Goal: Task Accomplishment & Management: Complete application form

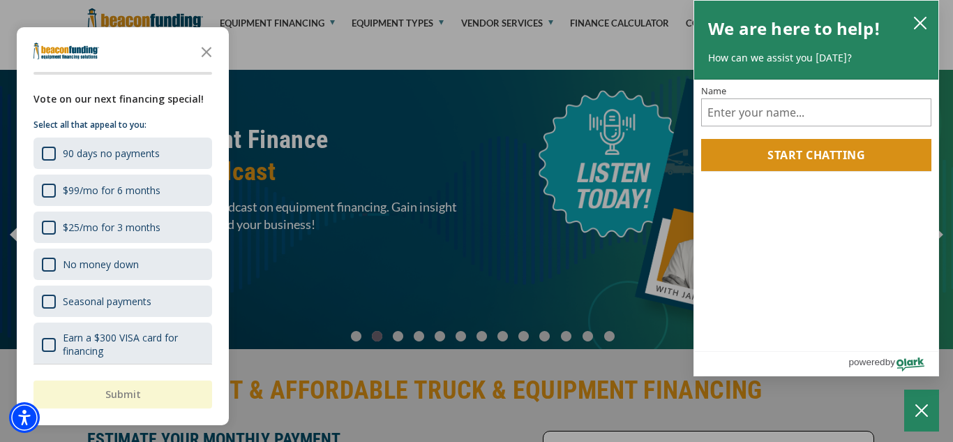
scroll to position [91, 0]
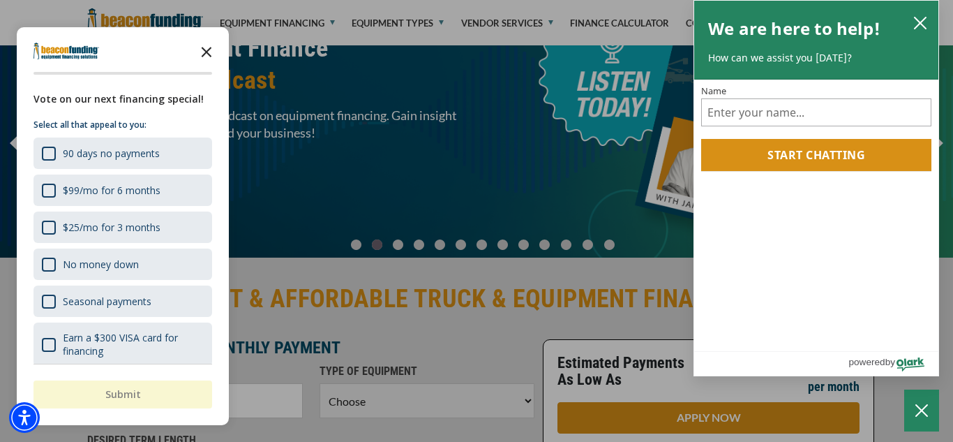
click at [204, 52] on icon "Close the survey" at bounding box center [207, 51] width 28 height 28
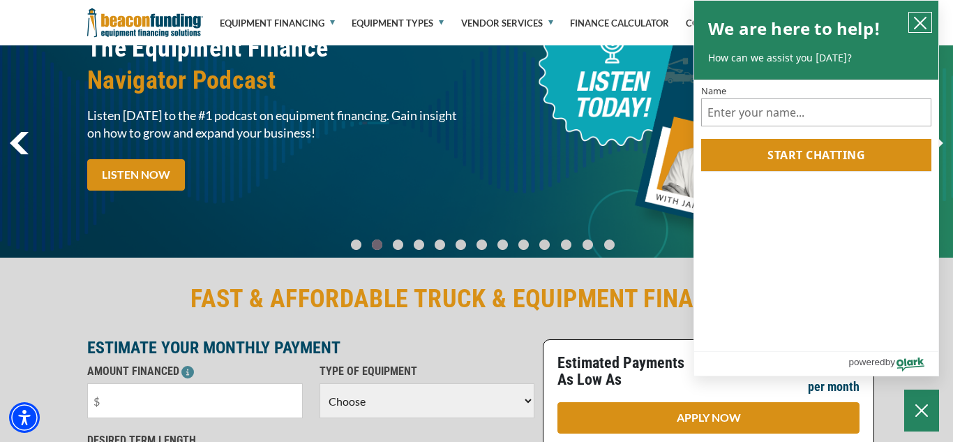
click at [918, 27] on icon "close chatbox" at bounding box center [921, 23] width 14 height 14
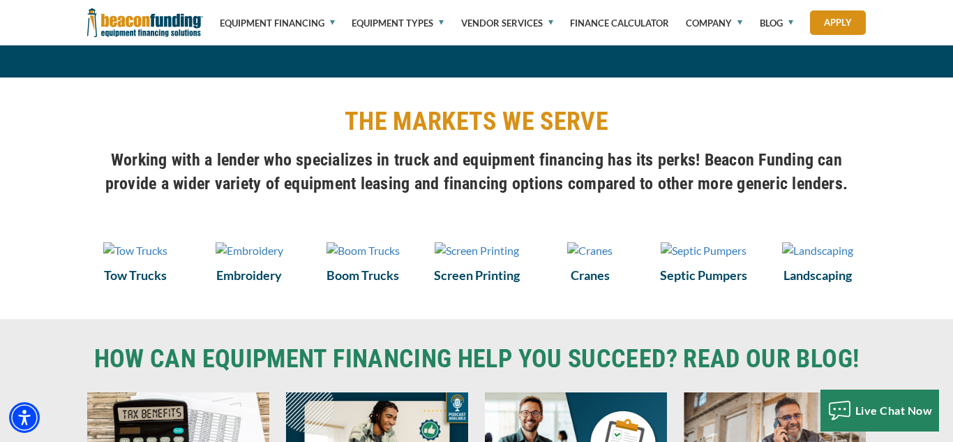
scroll to position [961, 0]
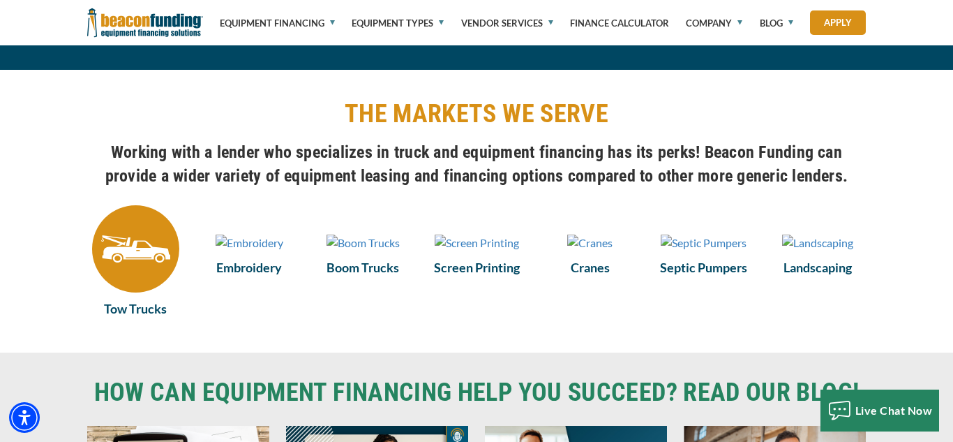
click at [126, 260] on img at bounding box center [135, 248] width 87 height 87
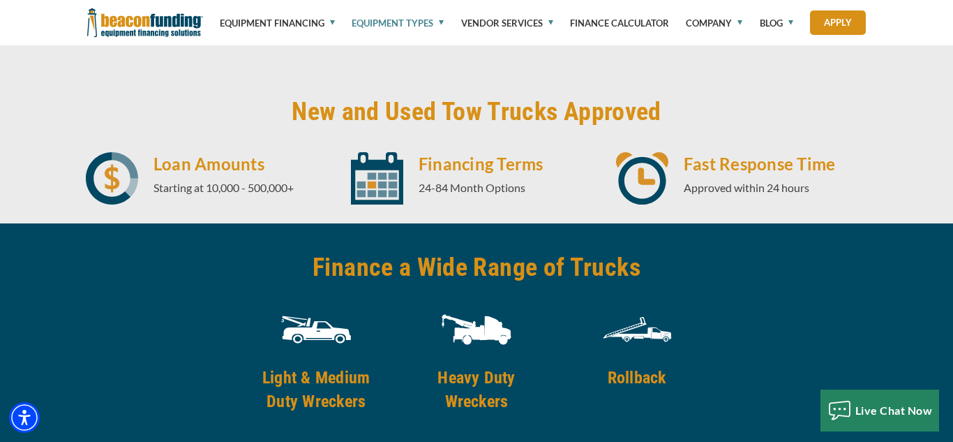
scroll to position [1712, 0]
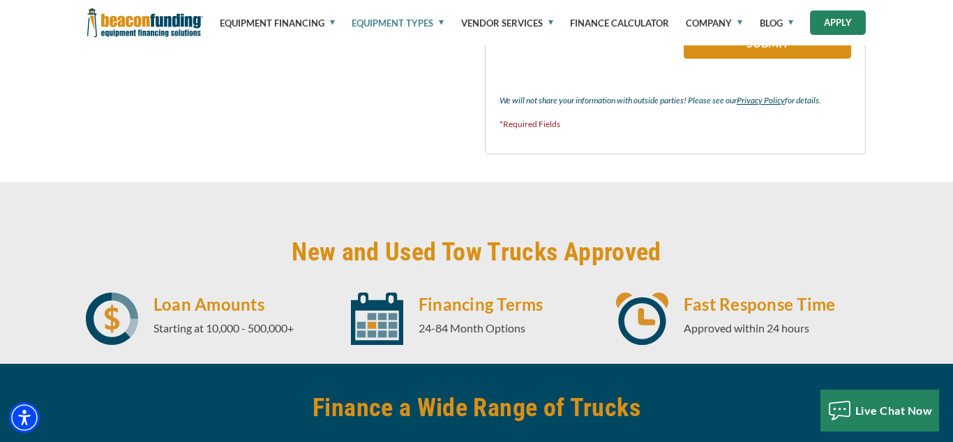
click at [833, 30] on link "Apply" at bounding box center [838, 22] width 56 height 24
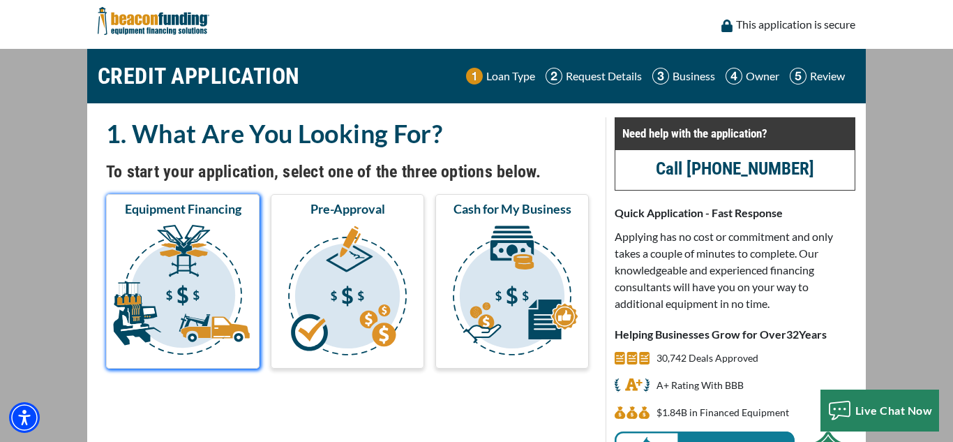
click at [214, 276] on img "submit" at bounding box center [183, 293] width 148 height 140
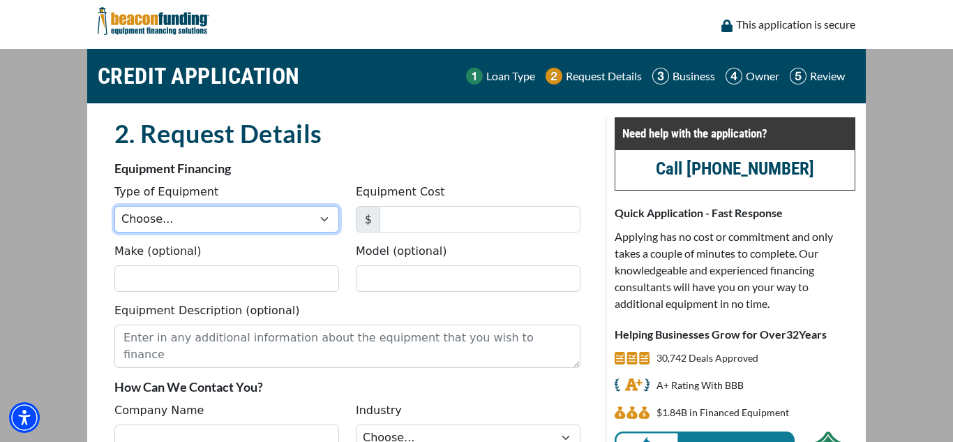
click at [327, 219] on select "Choose... Backhoe Boom/Bucket Truck Chipper Commercial Mower Crane DTG/DTF Prin…" at bounding box center [226, 219] width 225 height 27
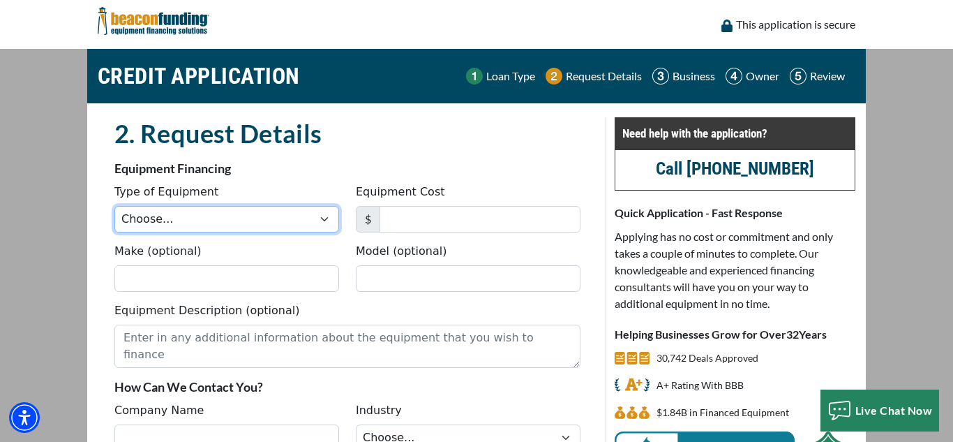
select select "5"
click at [114, 206] on select "Choose... Backhoe Boom/Bucket Truck Chipper Commercial Mower Crane DTG/DTF Prin…" at bounding box center [226, 219] width 225 height 27
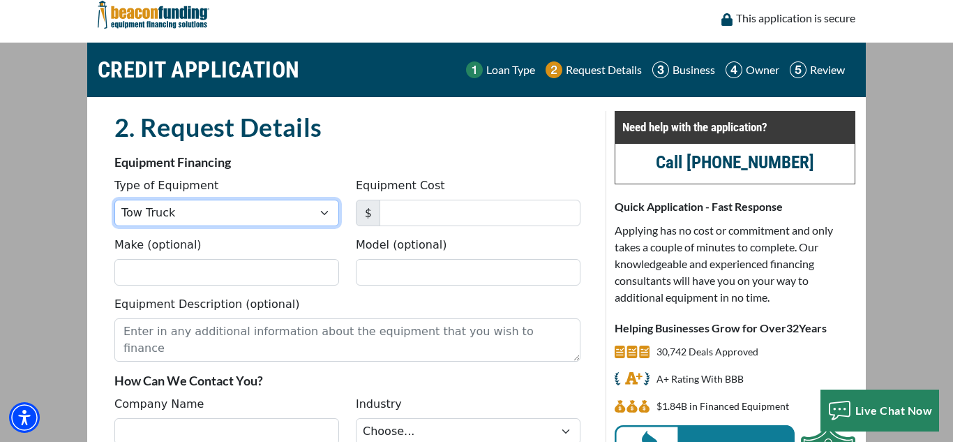
scroll to position [15, 0]
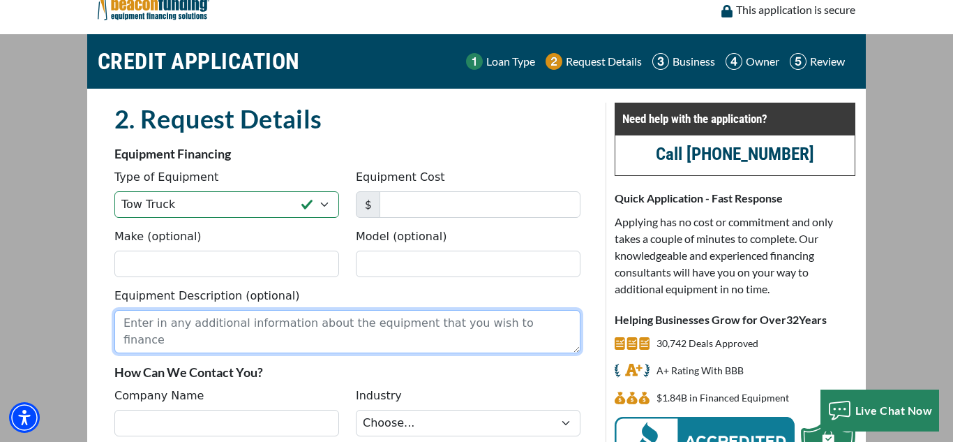
click at [199, 322] on textarea "Equipment Description (optional)" at bounding box center [347, 331] width 466 height 43
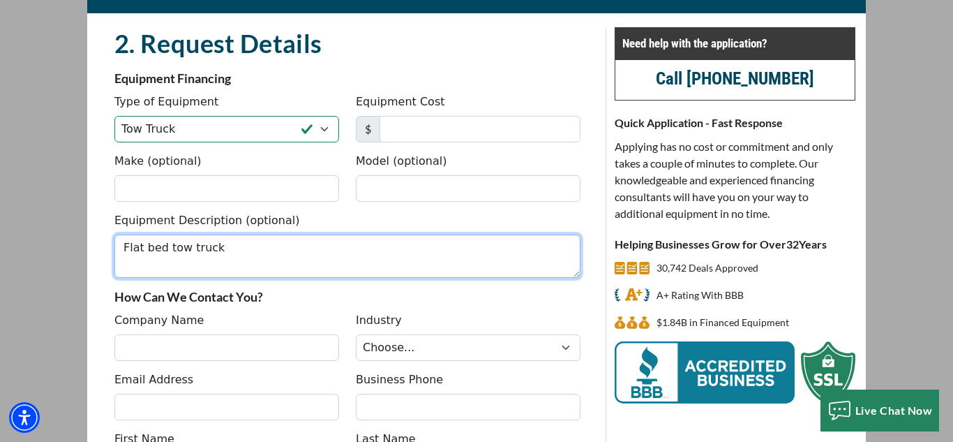
scroll to position [91, 0]
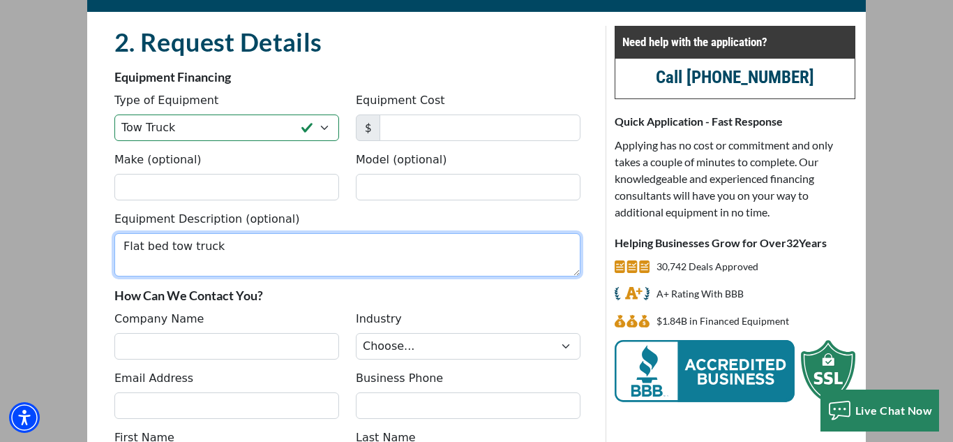
type textarea "Flat bed tow truck"
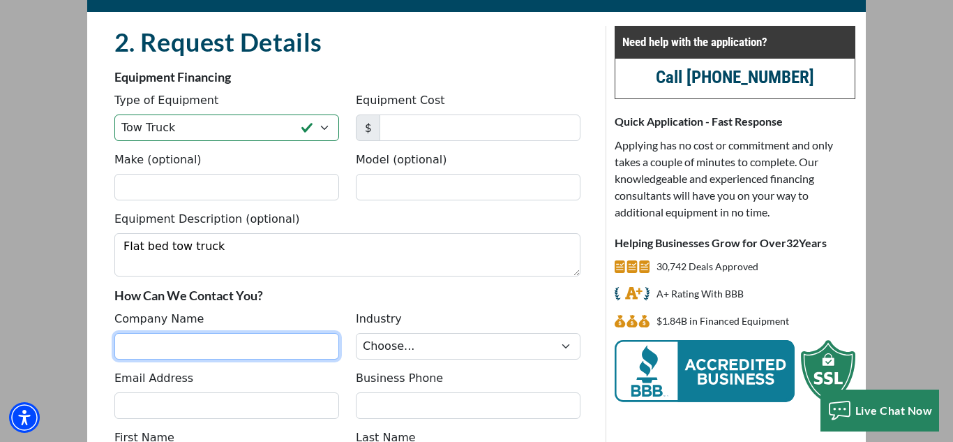
click at [148, 348] on input "Company Name" at bounding box center [226, 346] width 225 height 27
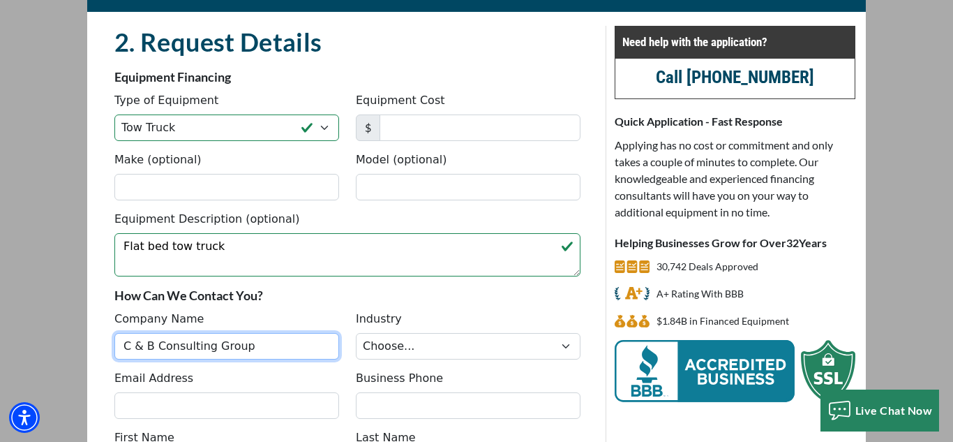
type input "C & B Consulting Group"
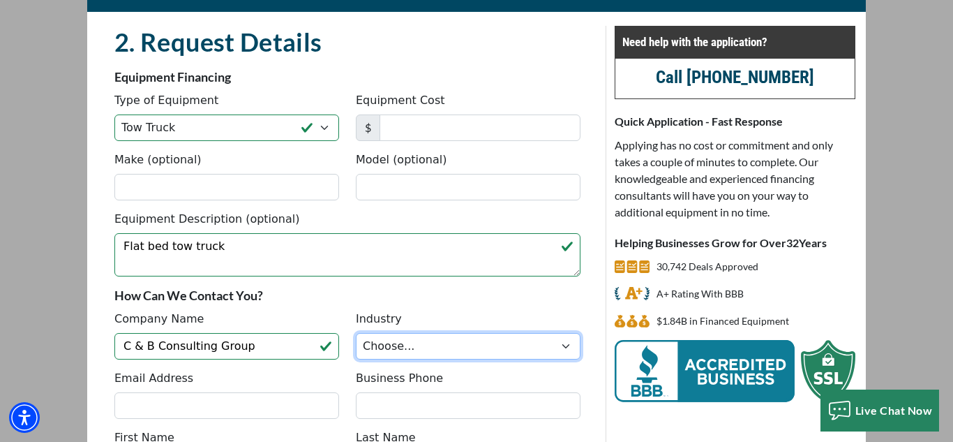
click at [572, 345] on select "Choose... Towing Landscape/Hardscape Decorated Apparel Septic Light Constructio…" at bounding box center [468, 346] width 225 height 27
select select "1"
click at [356, 333] on select "Choose... Towing Landscape/Hardscape Decorated Apparel Septic Light Constructio…" at bounding box center [468, 346] width 225 height 27
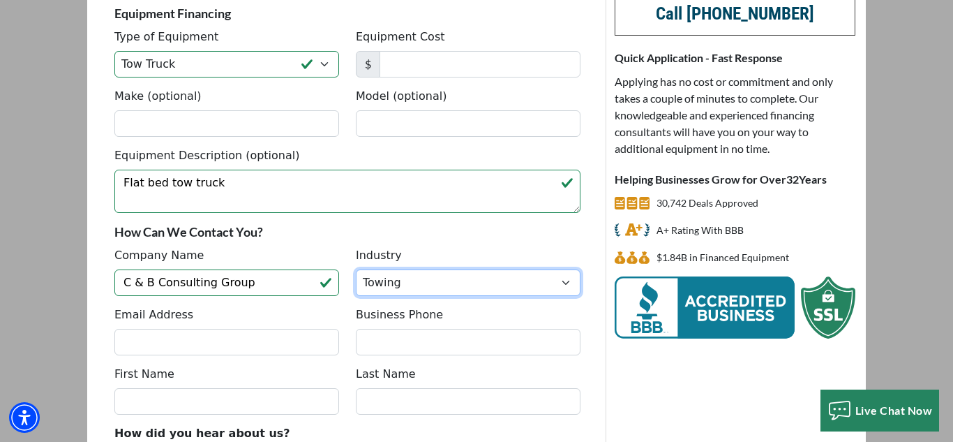
scroll to position [168, 0]
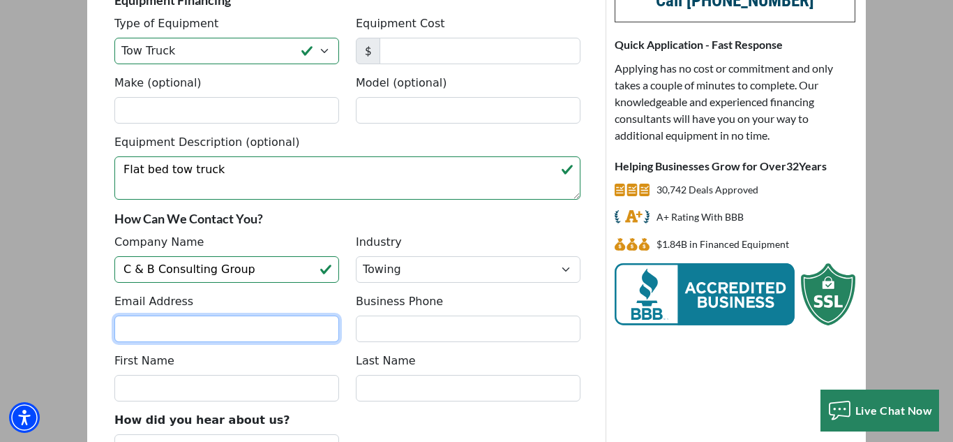
click at [236, 331] on input "Email Address" at bounding box center [226, 328] width 225 height 27
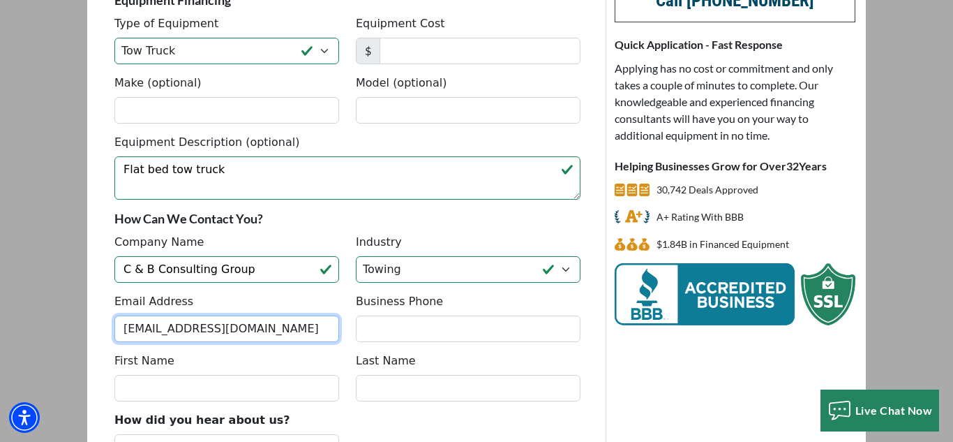
type input "[EMAIL_ADDRESS][DOMAIN_NAME]"
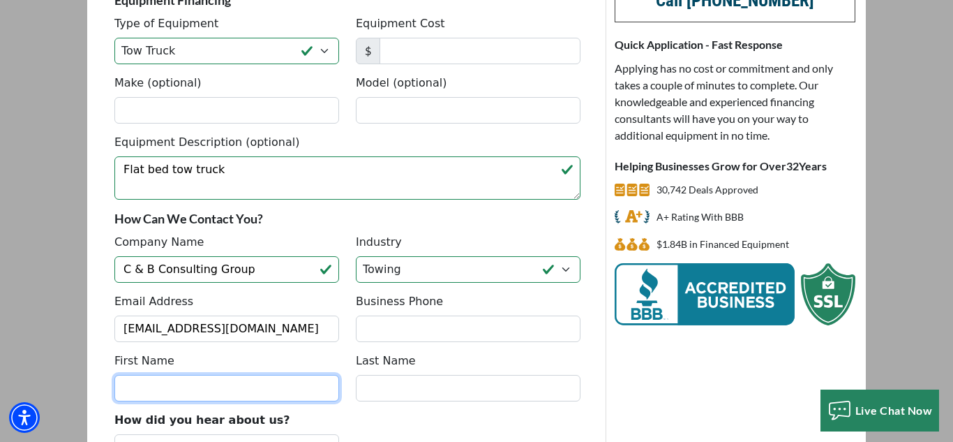
click at [253, 385] on input "First Name" at bounding box center [226, 388] width 225 height 27
type input "Chevette"
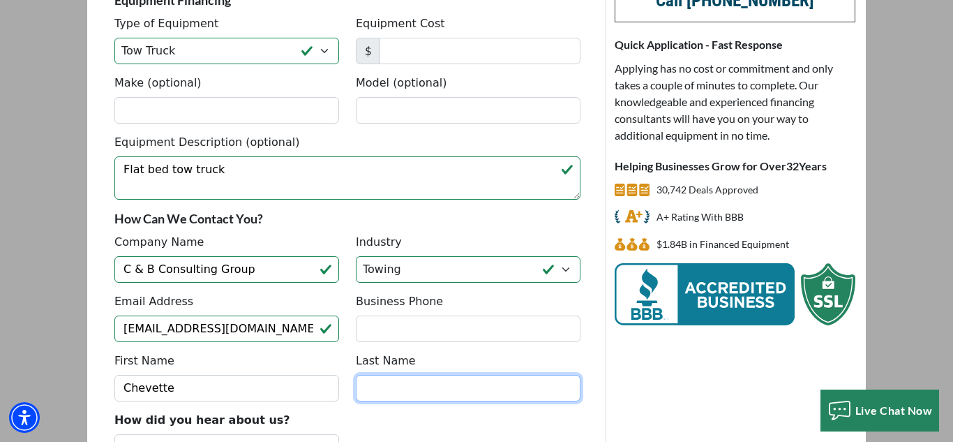
click at [438, 396] on input "Last Name" at bounding box center [468, 388] width 225 height 27
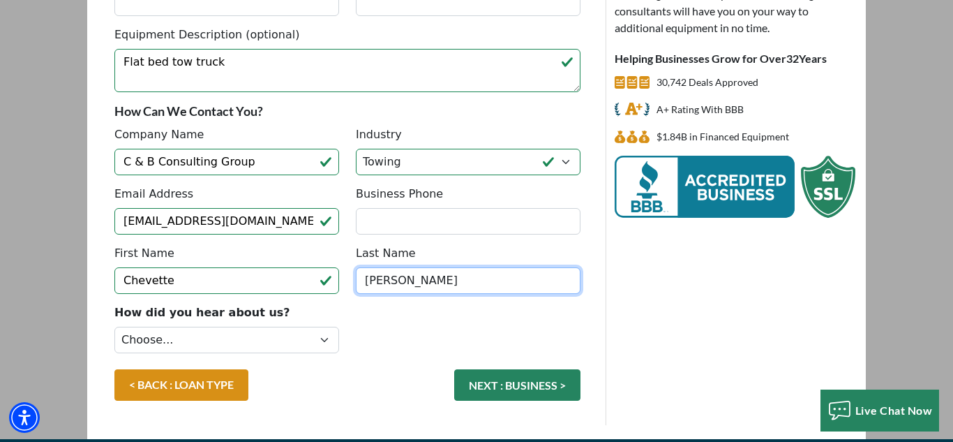
scroll to position [277, 0]
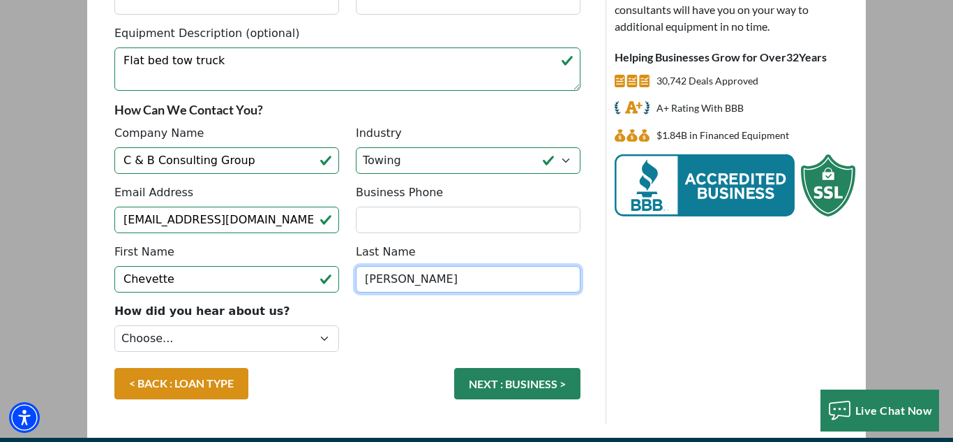
type input "Paul"
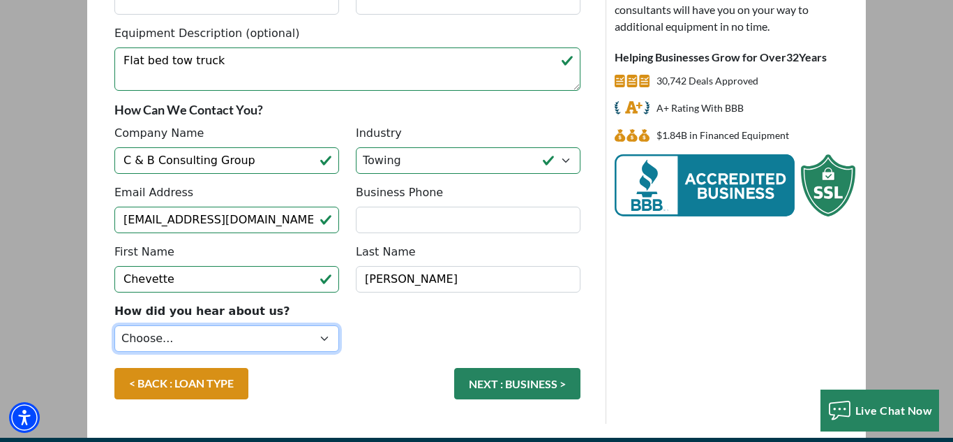
click at [334, 336] on select "Choose... Internet Search Vendor Referral Word of Mouth Client Referral Email E…" at bounding box center [226, 338] width 225 height 27
select select "5"
click at [114, 325] on select "Choose... Internet Search Vendor Referral Word of Mouth Client Referral Email E…" at bounding box center [226, 338] width 225 height 27
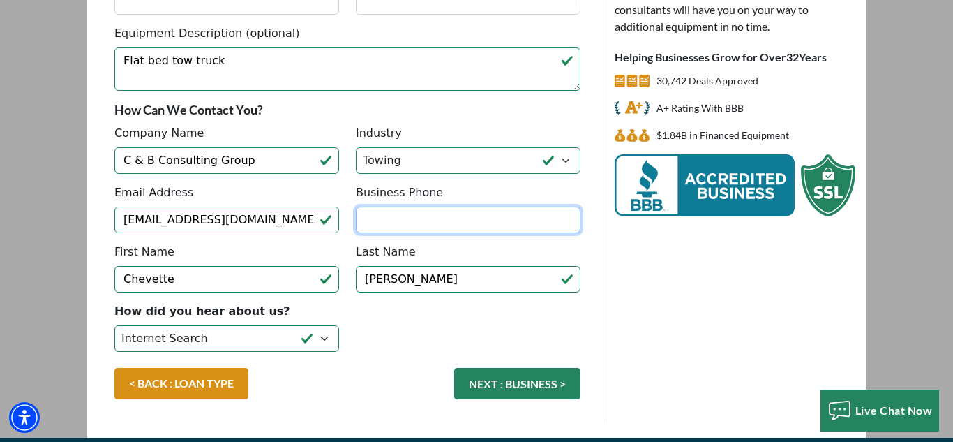
click at [390, 219] on input "Business Phone" at bounding box center [468, 220] width 225 height 27
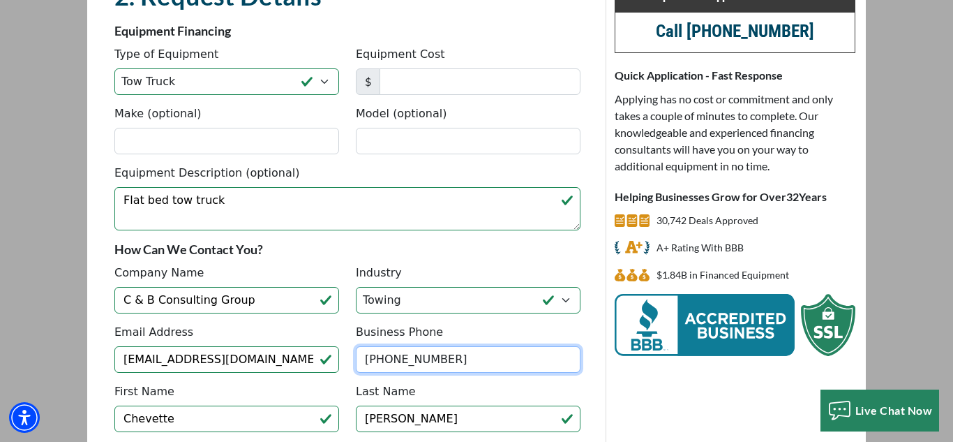
scroll to position [89, 0]
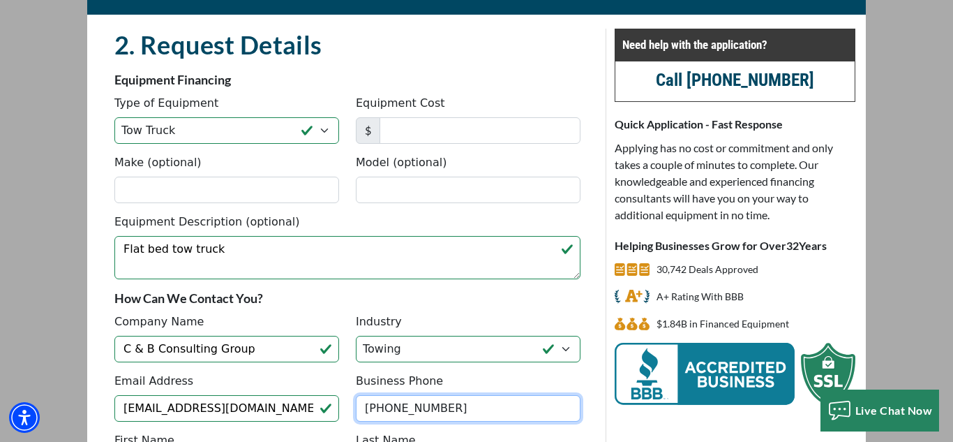
type input "(470) 901-5056"
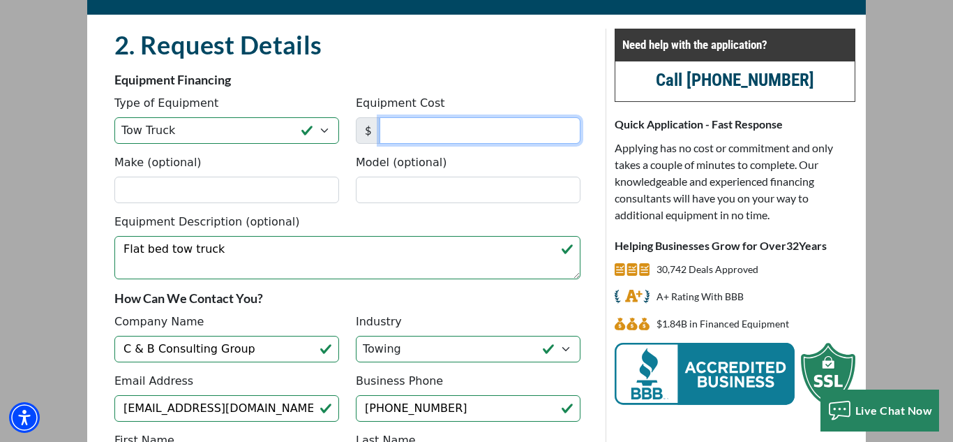
click at [439, 131] on input "Equipment Cost" at bounding box center [480, 130] width 201 height 27
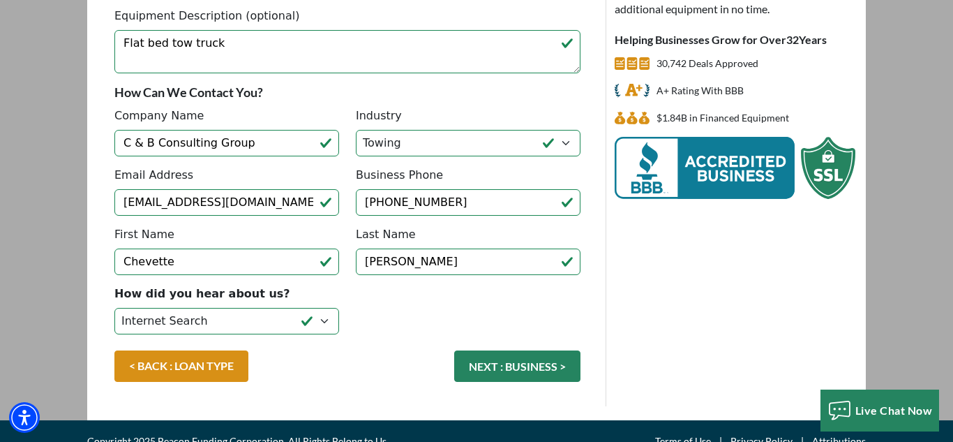
scroll to position [309, 0]
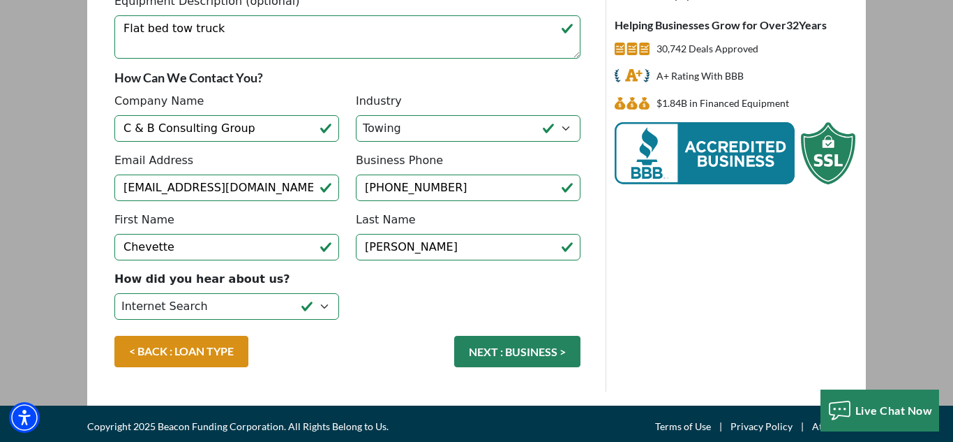
type input "40,000"
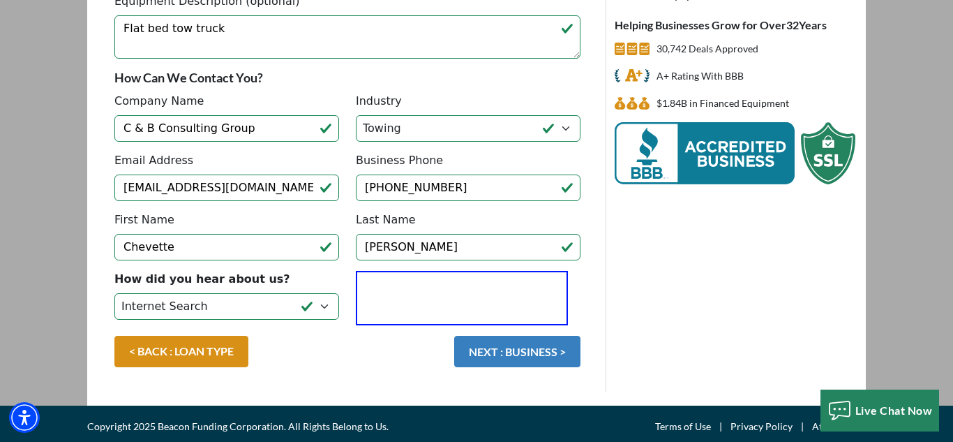
click at [482, 350] on button "NEXT : BUSINESS >" at bounding box center [517, 351] width 126 height 31
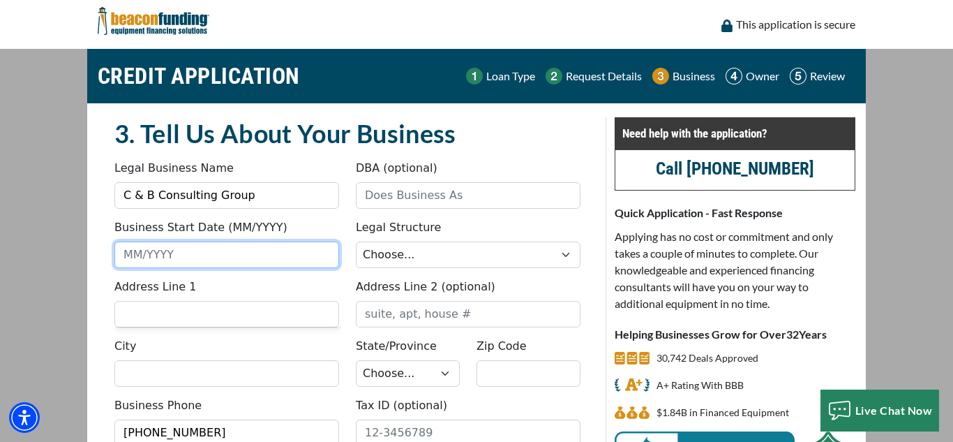
click at [133, 264] on input "Business Start Date (MM/YYYY)" at bounding box center [226, 254] width 225 height 27
type input "01/2020"
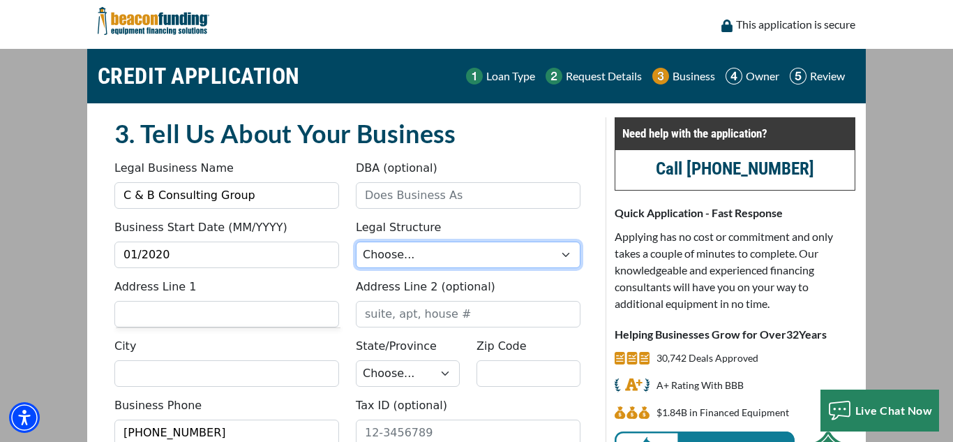
click at [528, 258] on select "Choose... Corporation LLC LLP Municipality Non-Profit Partnership Proprietorship" at bounding box center [468, 254] width 225 height 27
select select "2"
click at [356, 241] on select "Choose... Corporation LLC LLP Municipality Non-Profit Partnership Proprietorship" at bounding box center [468, 254] width 225 height 27
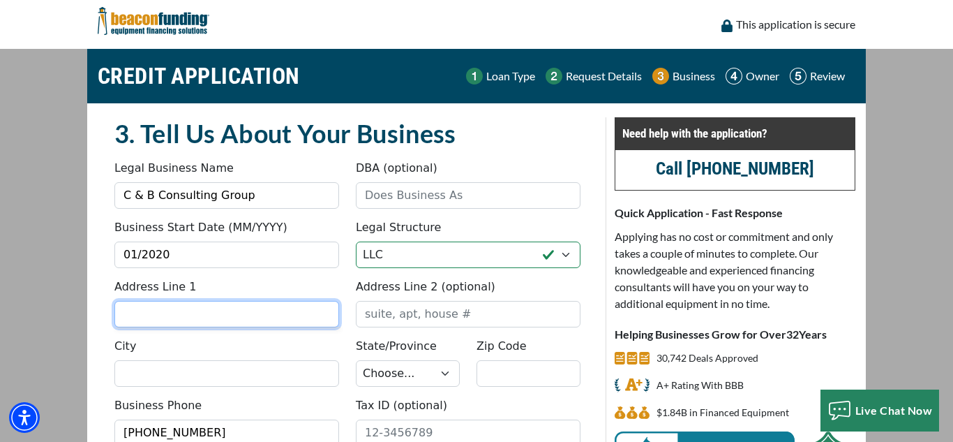
click at [267, 322] on input "Address Line 1" at bounding box center [226, 314] width 225 height 27
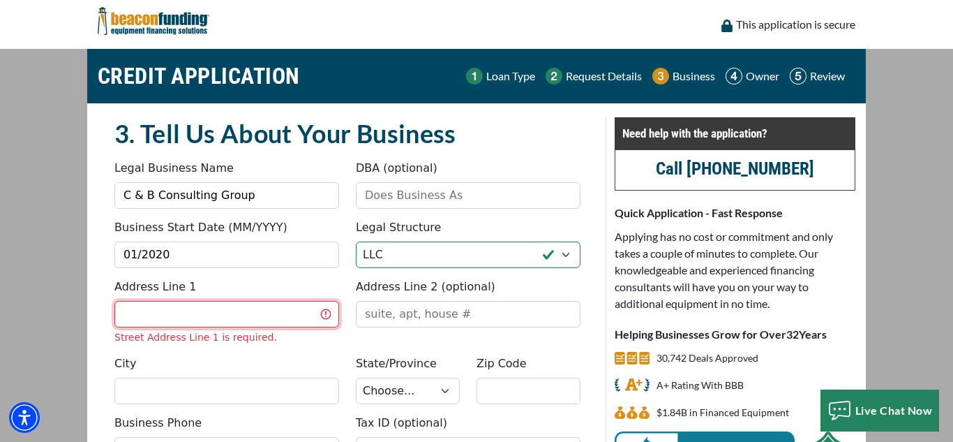
click at [199, 322] on input "Address Line 1" at bounding box center [226, 314] width 225 height 27
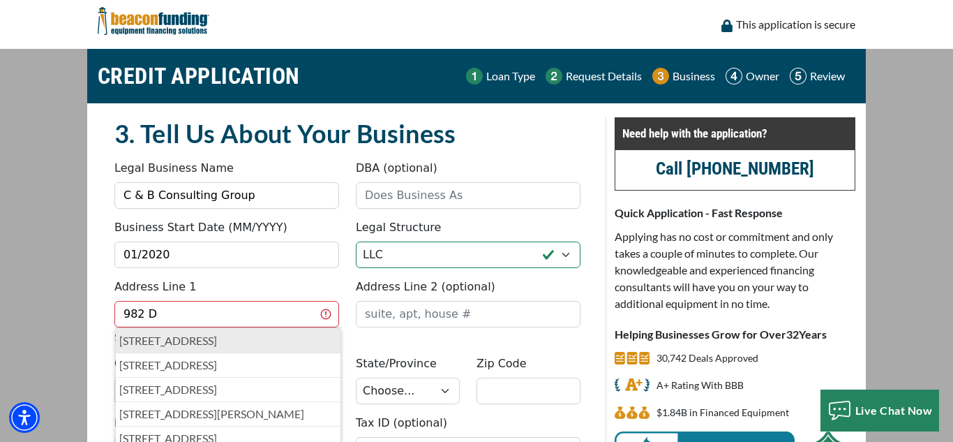
click at [237, 345] on p "982 Deer Chase Court, Stone Mountain, GA, USA" at bounding box center [228, 340] width 218 height 17
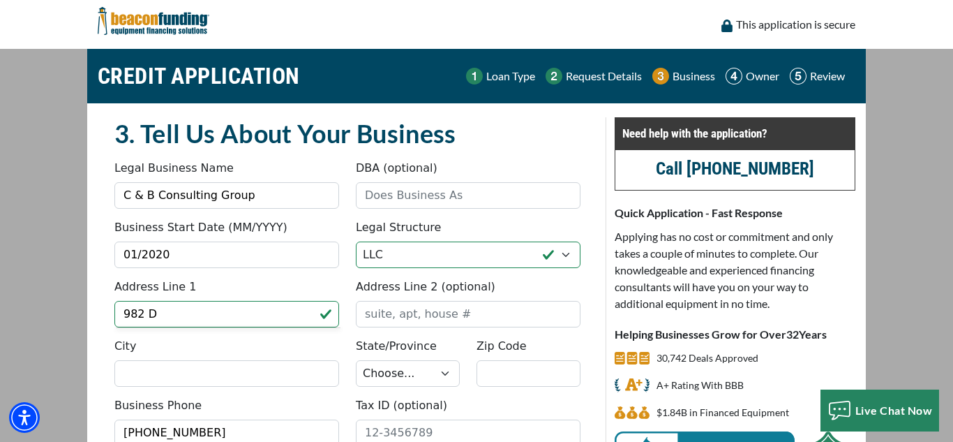
type input "982 Deer Chase Court"
type input "Stone Mountain"
select select "12"
type input "30088"
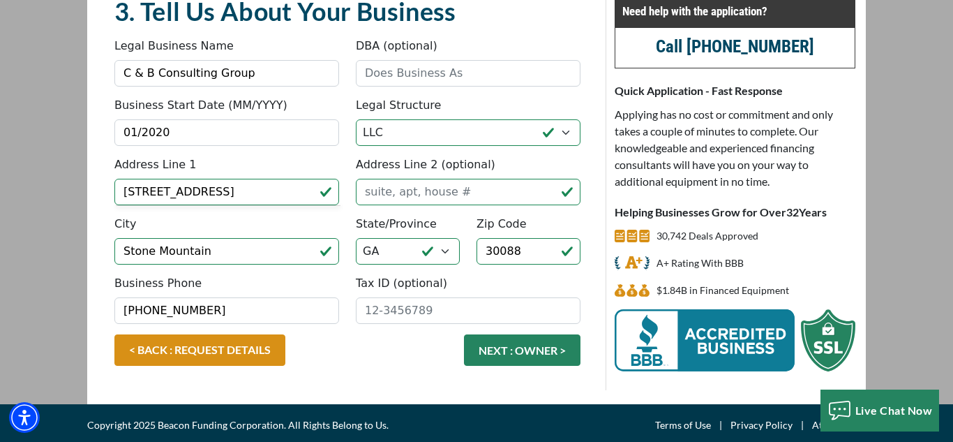
scroll to position [126, 0]
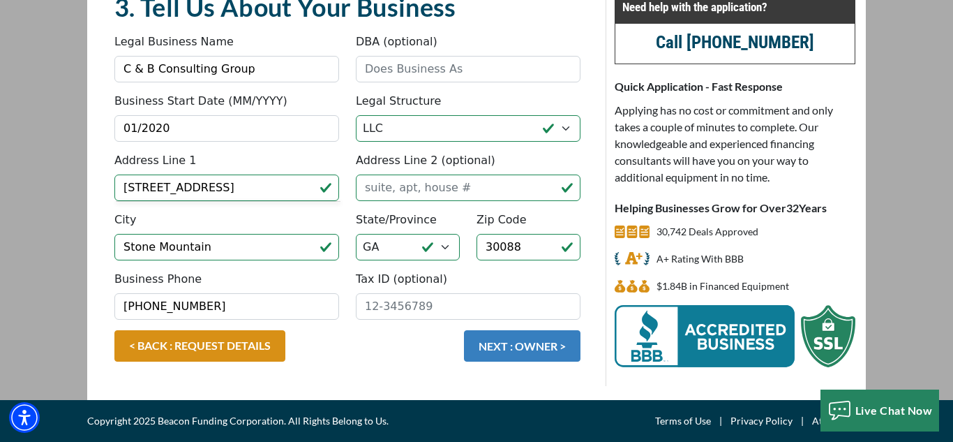
click at [502, 345] on button "NEXT : OWNER >" at bounding box center [522, 345] width 117 height 31
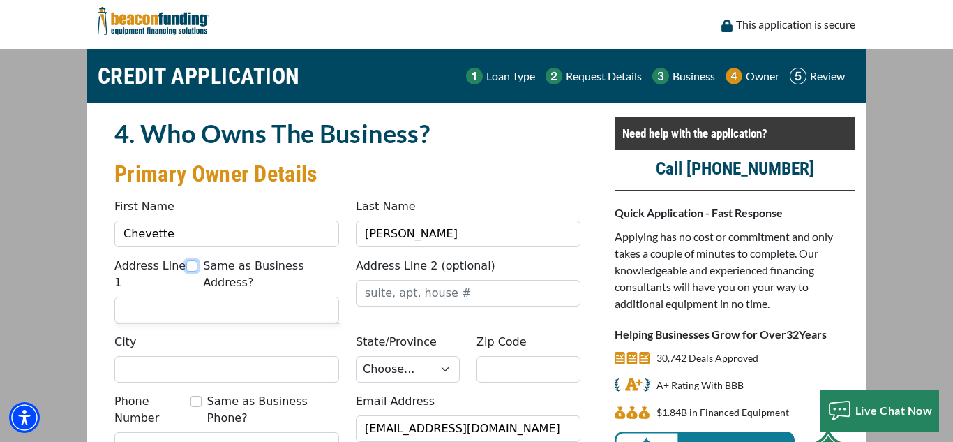
click at [195, 267] on input "Same as Business Address?" at bounding box center [191, 265] width 11 height 11
checkbox input "true"
type input "[STREET_ADDRESS]"
type input "Stone Mountain"
select select "12"
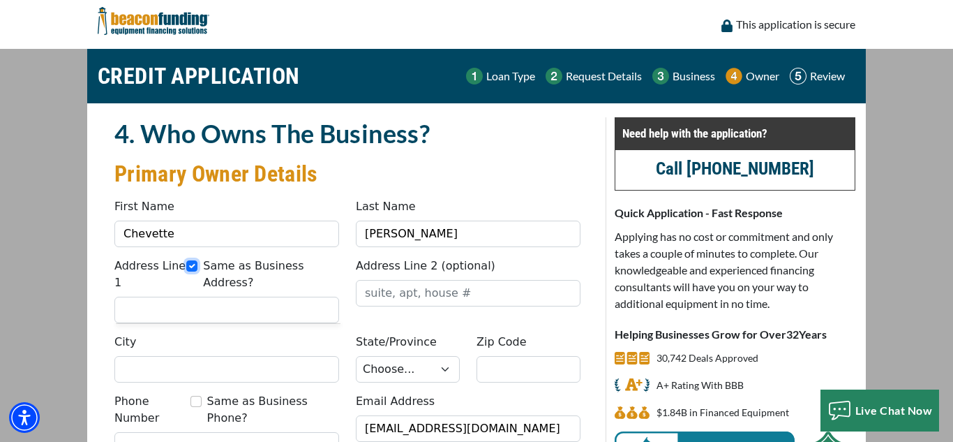
type input "30088"
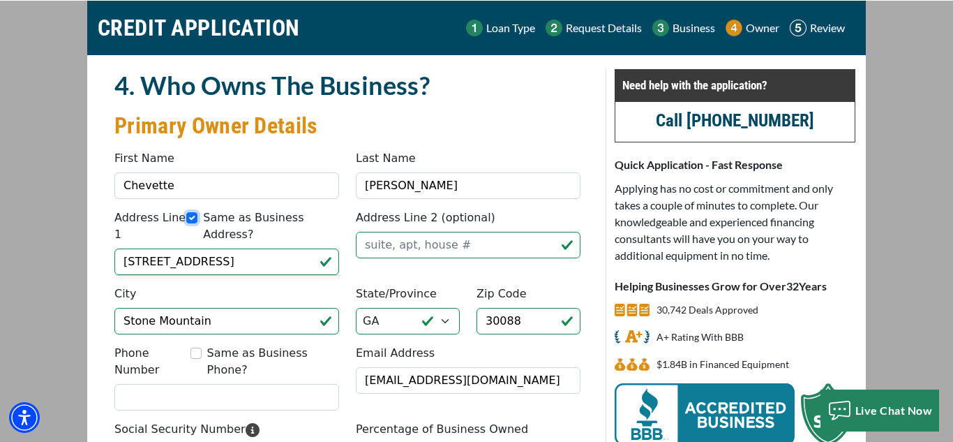
scroll to position [86, 0]
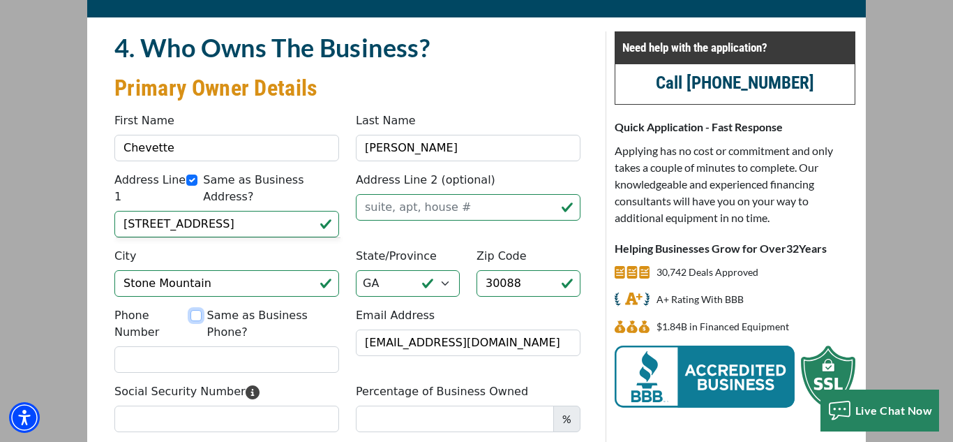
click at [200, 315] on input "Same as Business Phone?" at bounding box center [196, 315] width 11 height 11
checkbox input "true"
type input "[PHONE_NUMBER]"
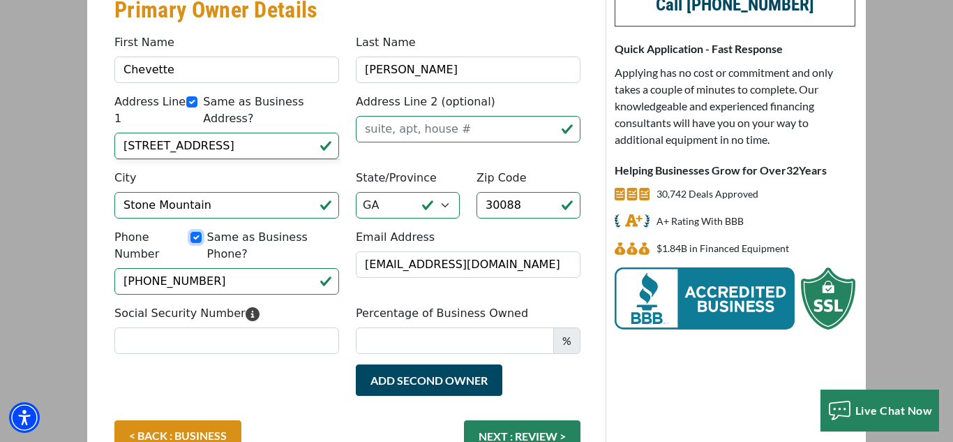
scroll to position [169, 0]
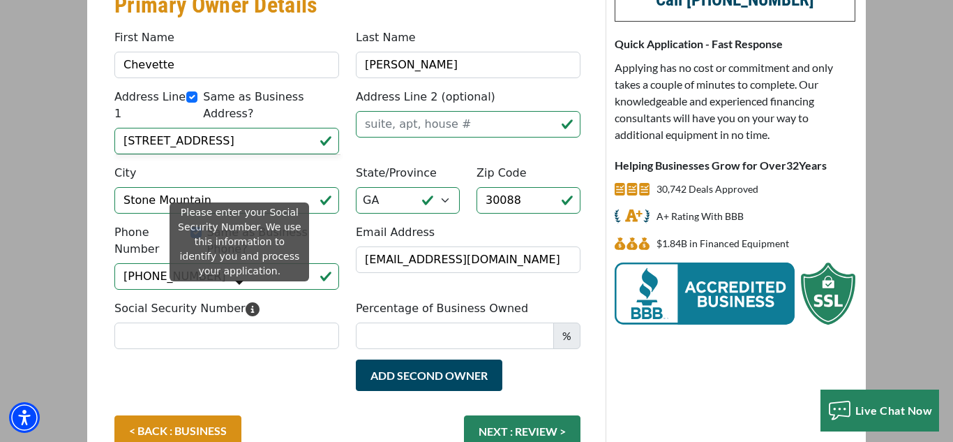
click at [246, 302] on icon "Please enter your Social Security Number. We use this information to identify y…" at bounding box center [253, 309] width 14 height 14
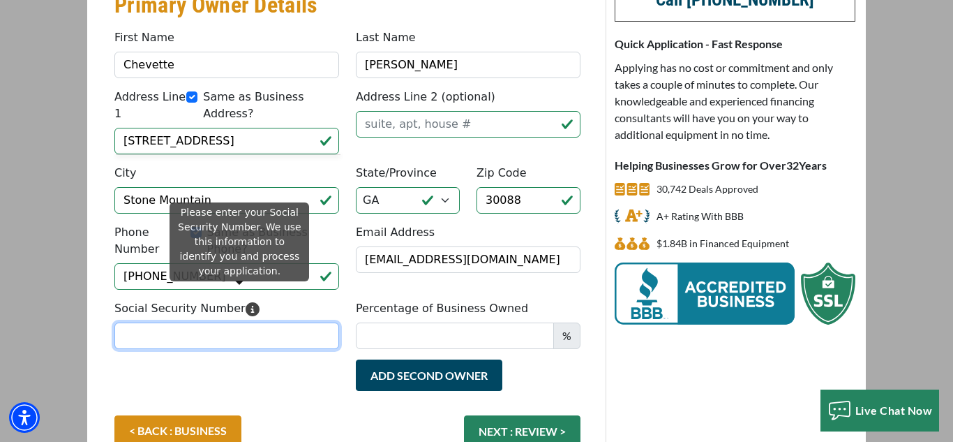
click at [239, 322] on input "Social Security Number" at bounding box center [226, 335] width 225 height 27
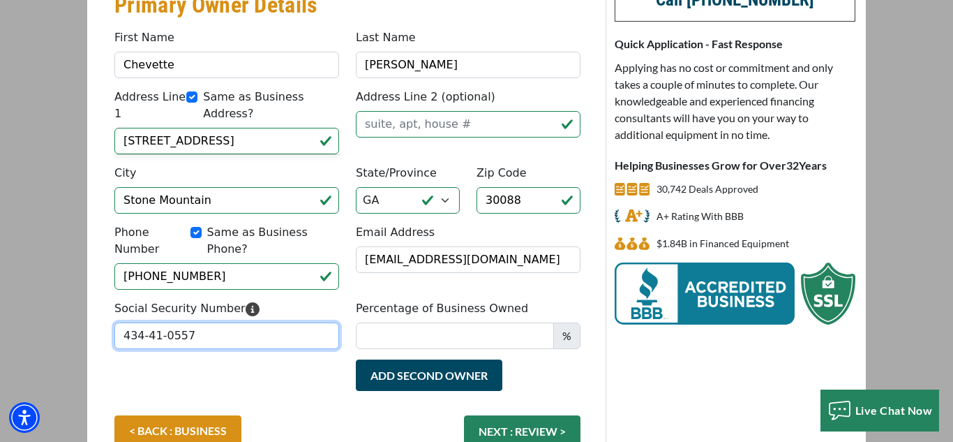
type input "434-41-0557"
click at [573, 322] on span "%" at bounding box center [566, 335] width 27 height 27
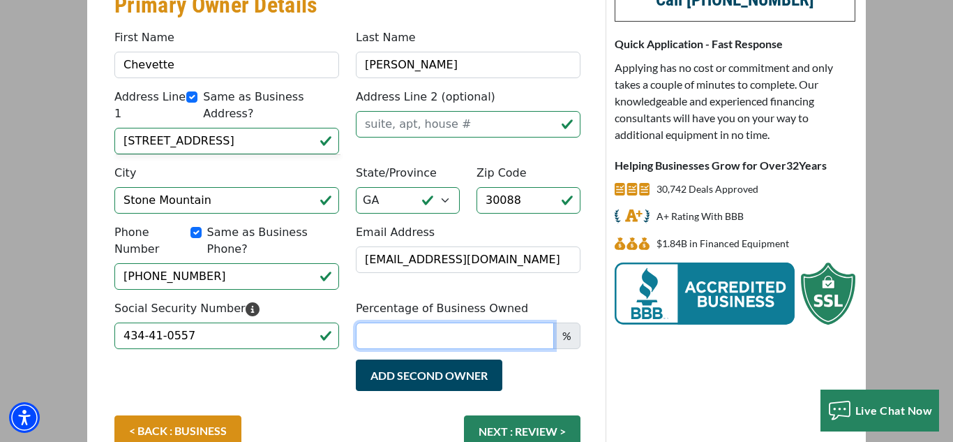
click at [442, 328] on input "Percentage of Business Owned" at bounding box center [455, 335] width 198 height 27
type input "100"
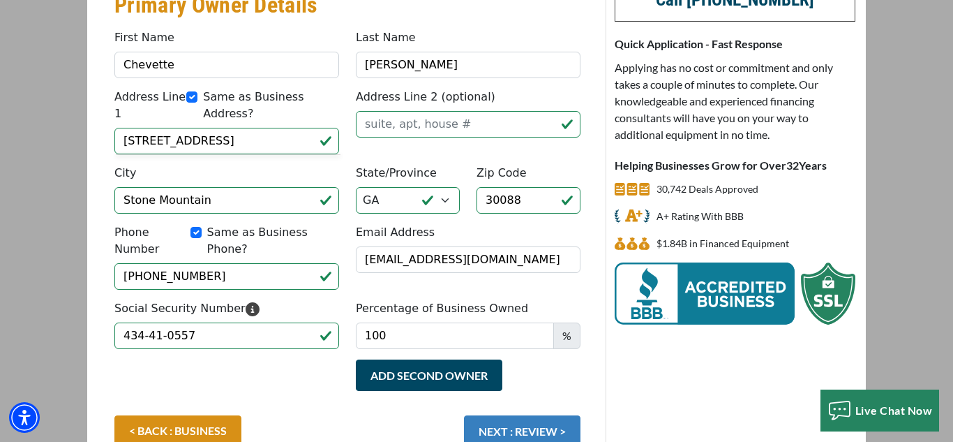
click at [497, 415] on button "NEXT : REVIEW >" at bounding box center [522, 430] width 117 height 31
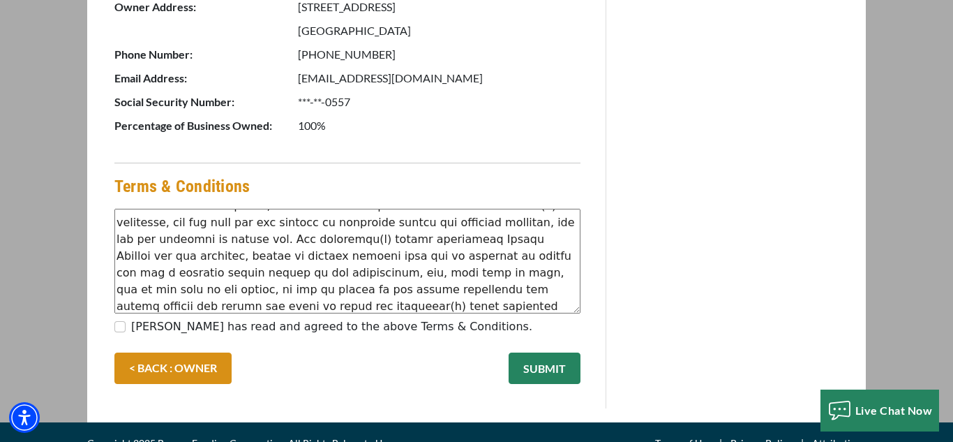
scroll to position [47, 0]
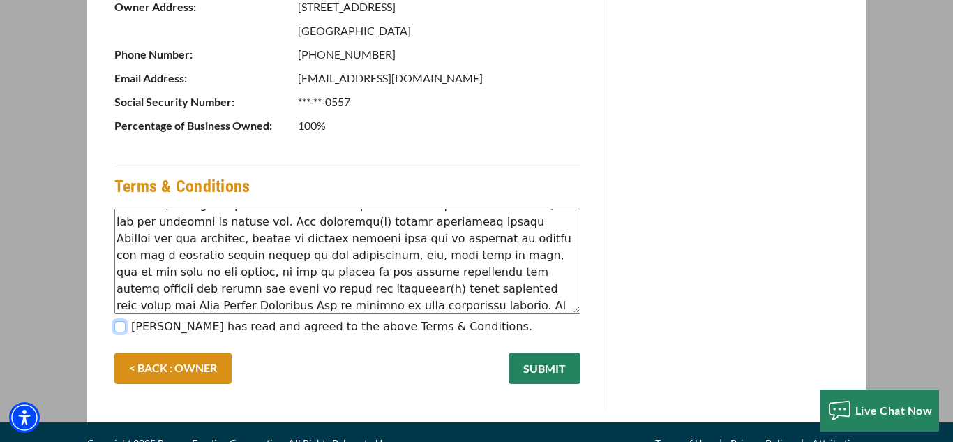
click at [118, 327] on input "[PERSON_NAME] has read and agreed to the above Terms & Conditions." at bounding box center [119, 326] width 11 height 11
checkbox input "true"
click at [529, 366] on button "SUBMIT" at bounding box center [545, 367] width 72 height 31
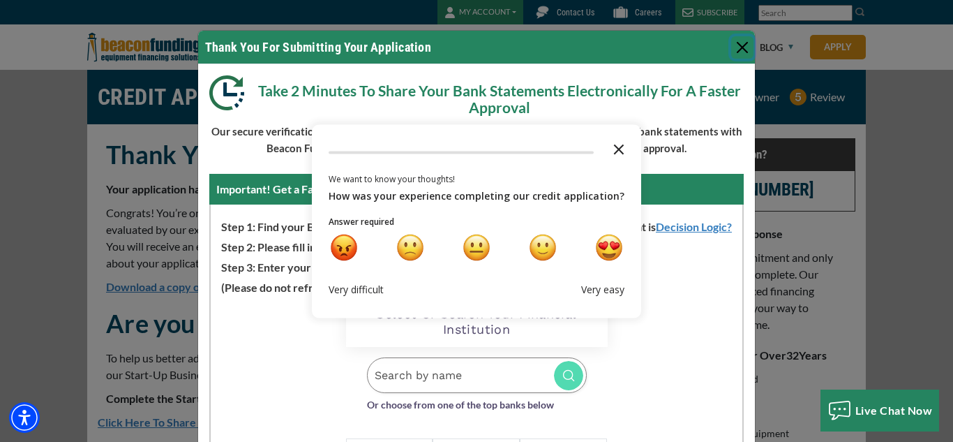
click at [614, 151] on polygon "Close the survey" at bounding box center [619, 149] width 10 height 10
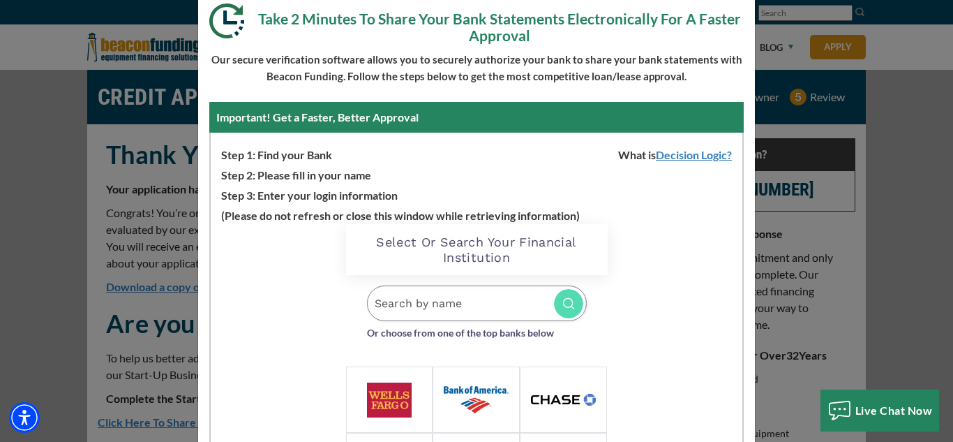
scroll to position [40, 0]
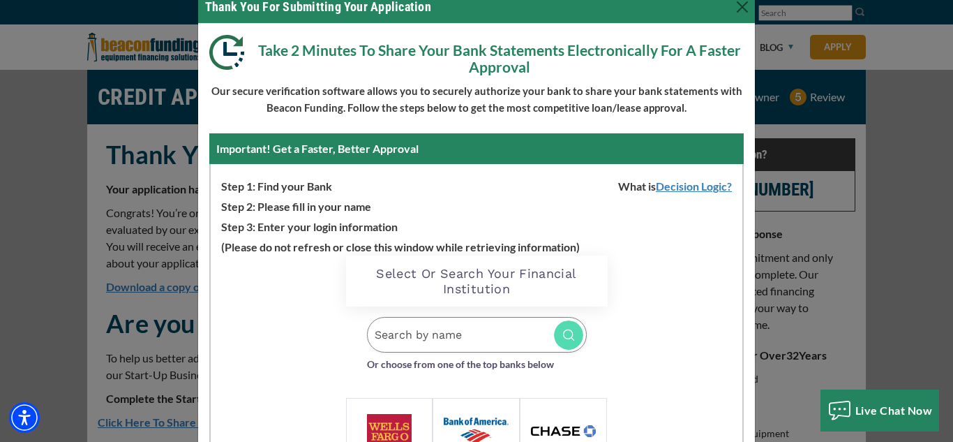
click at [426, 343] on input "Search by name" at bounding box center [477, 335] width 220 height 36
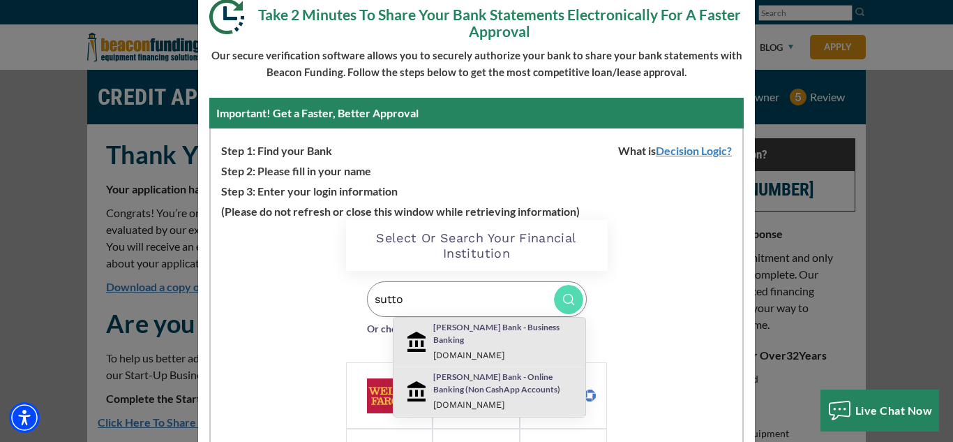
scroll to position [80, 0]
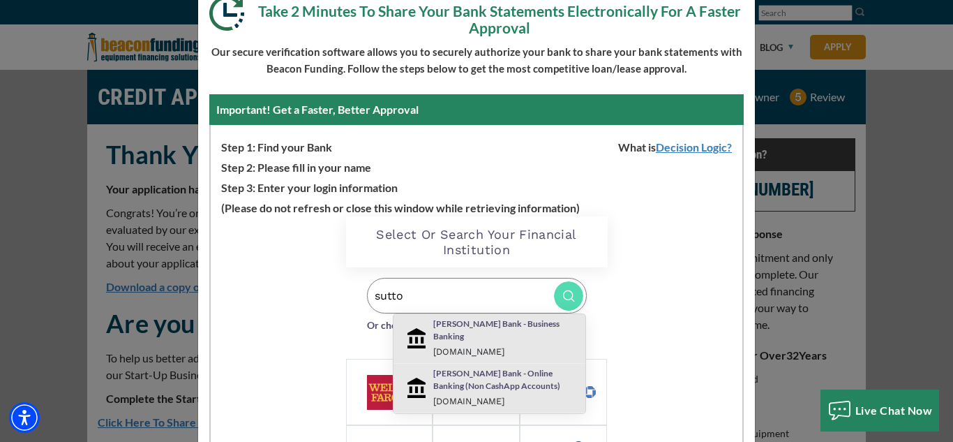
type input "sutto"
click at [472, 346] on small "suttonbank.com" at bounding box center [468, 351] width 71 height 10
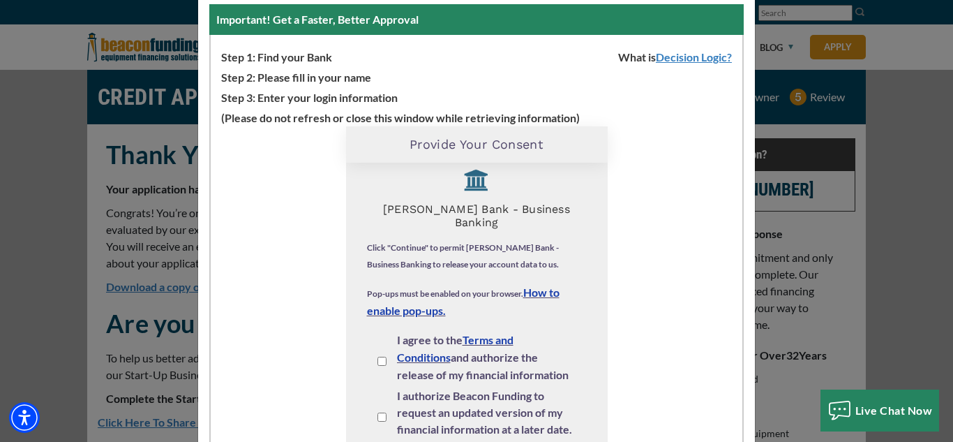
scroll to position [211, 0]
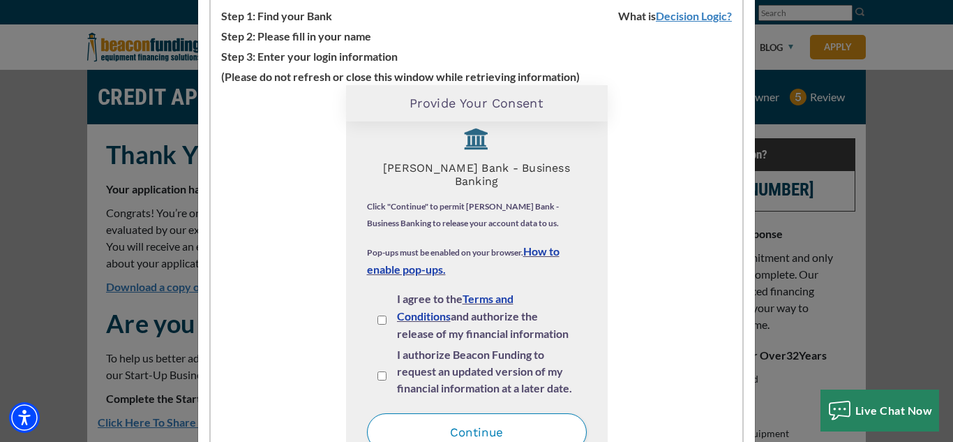
click at [384, 315] on input "I agree to the Terms and Conditions and authorize the release of my financial i…" at bounding box center [382, 319] width 9 height 9
checkbox input "true"
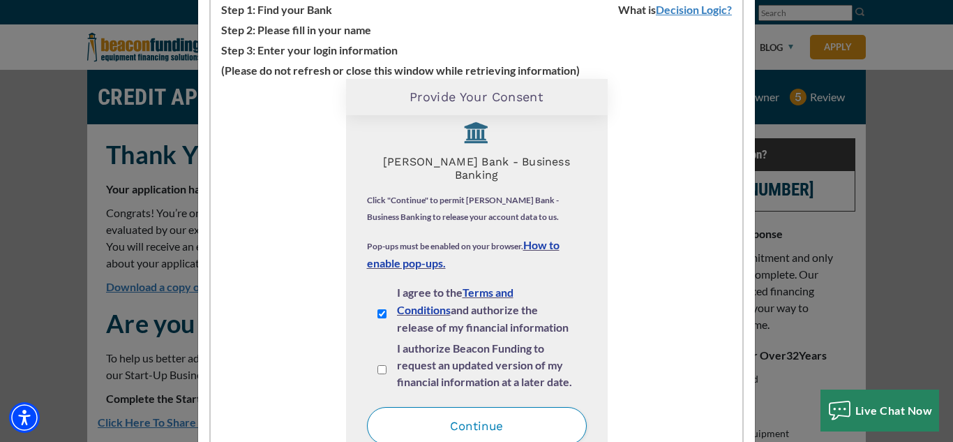
scroll to position [252, 0]
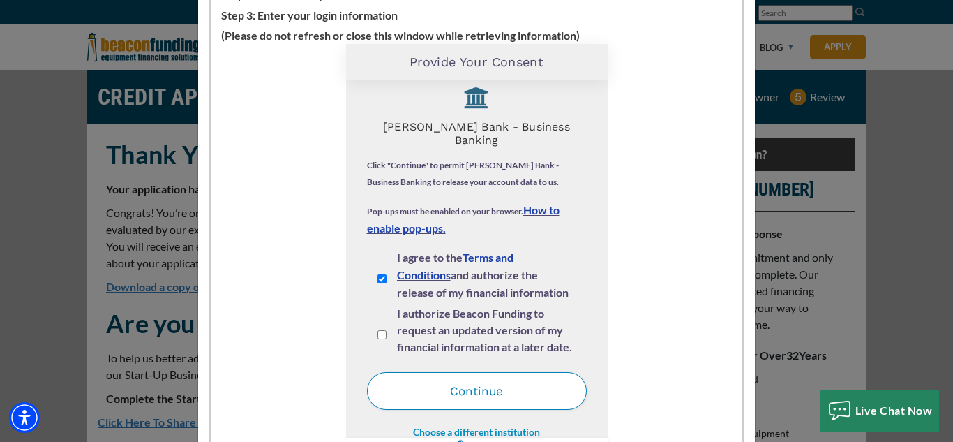
click at [385, 330] on input "I authorize Beacon Funding to request an updated version of my financial inform…" at bounding box center [382, 334] width 9 height 9
checkbox input "true"
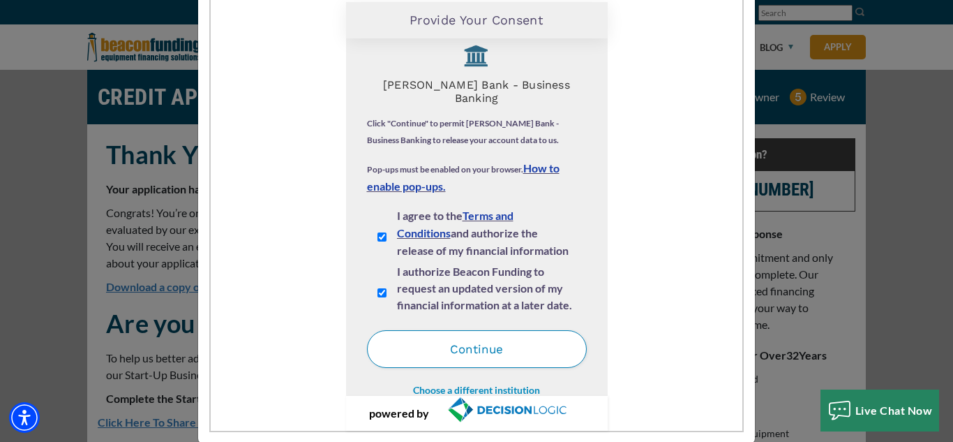
scroll to position [315, 0]
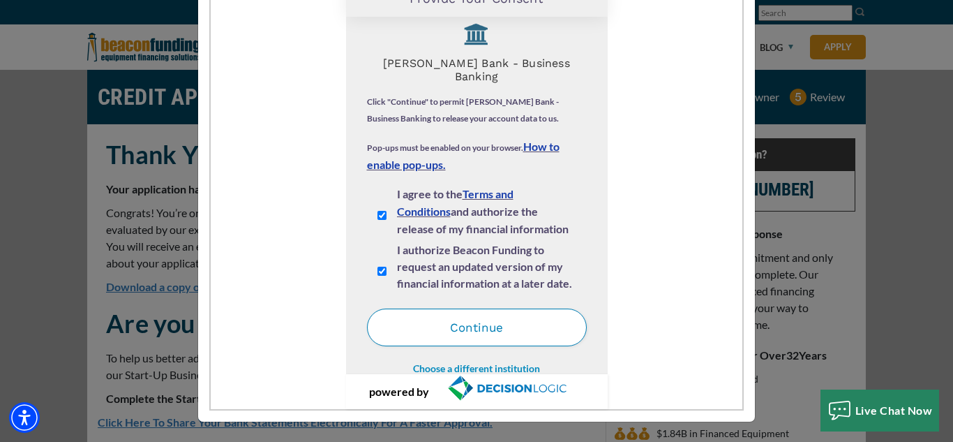
click at [429, 318] on button "Continue" at bounding box center [477, 327] width 220 height 38
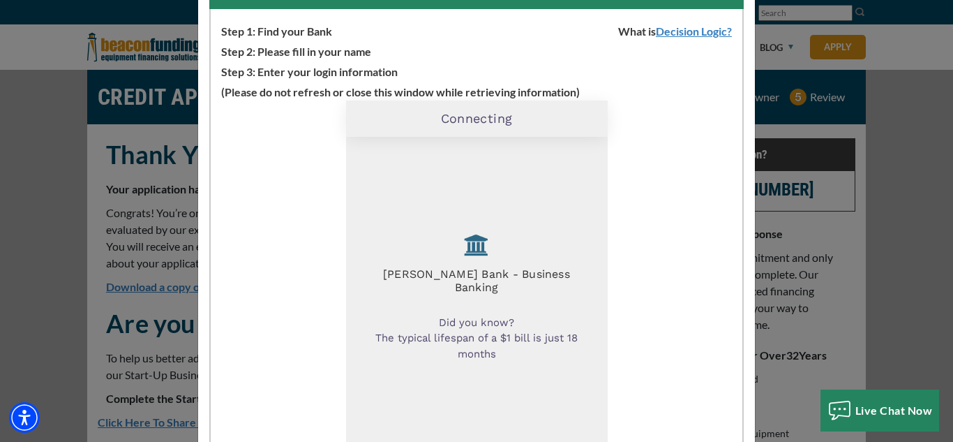
scroll to position [0, 0]
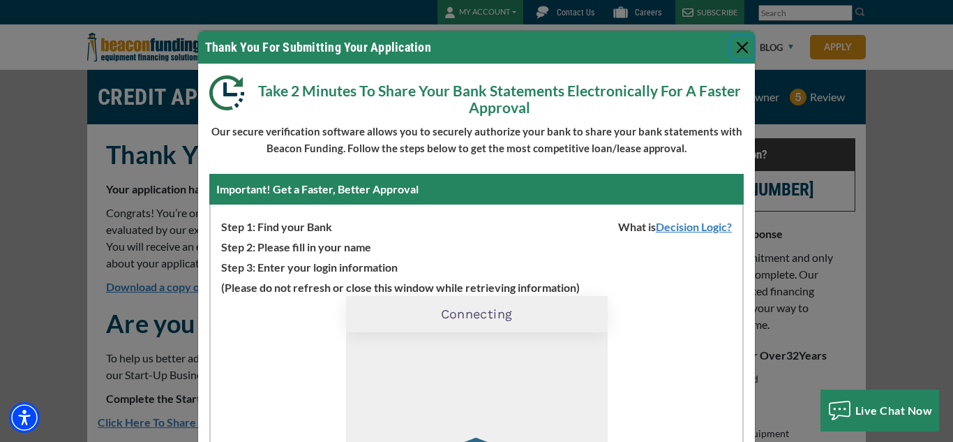
click at [742, 43] on button "Close" at bounding box center [742, 47] width 22 height 22
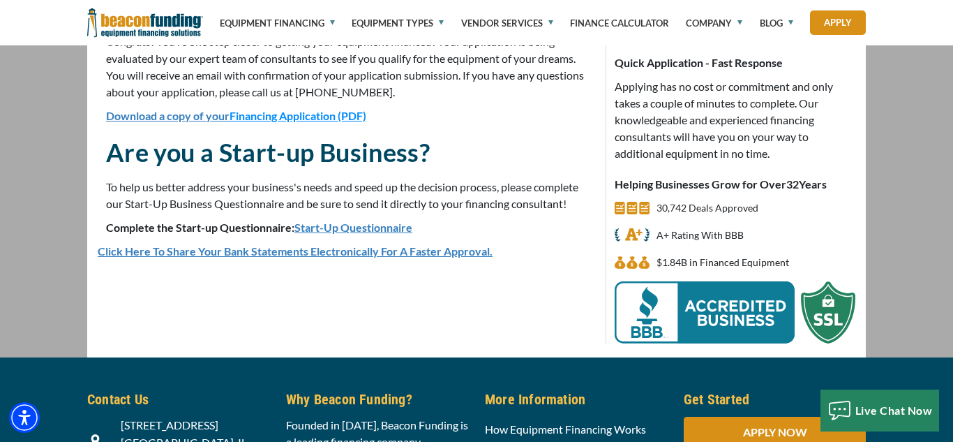
scroll to position [186, 0]
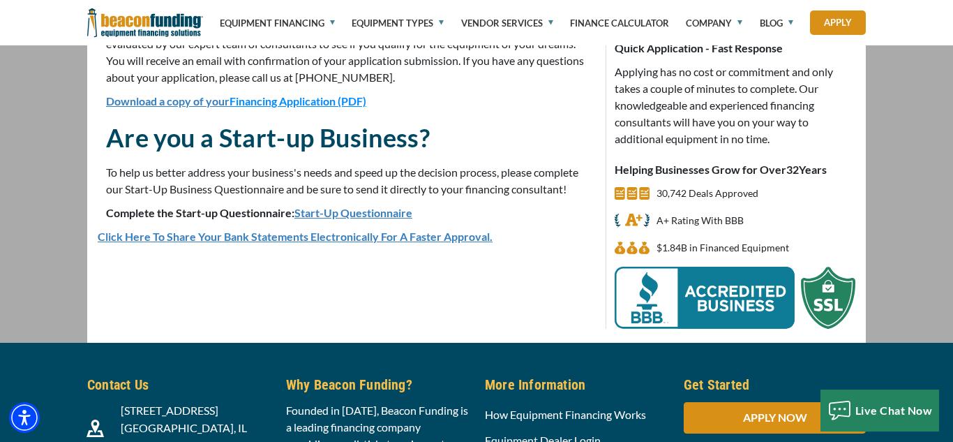
click at [404, 237] on link "Click Here To Share Your Bank Statements Electronically For A Faster Approval." at bounding box center [295, 236] width 395 height 13
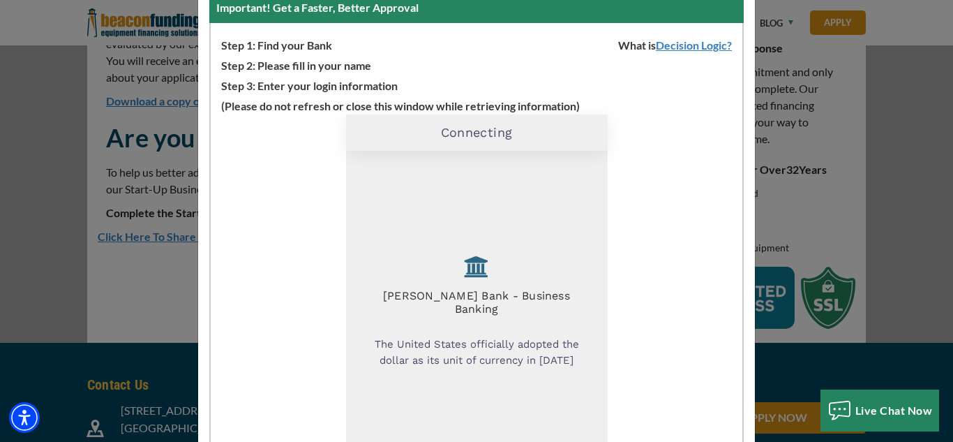
scroll to position [170, 0]
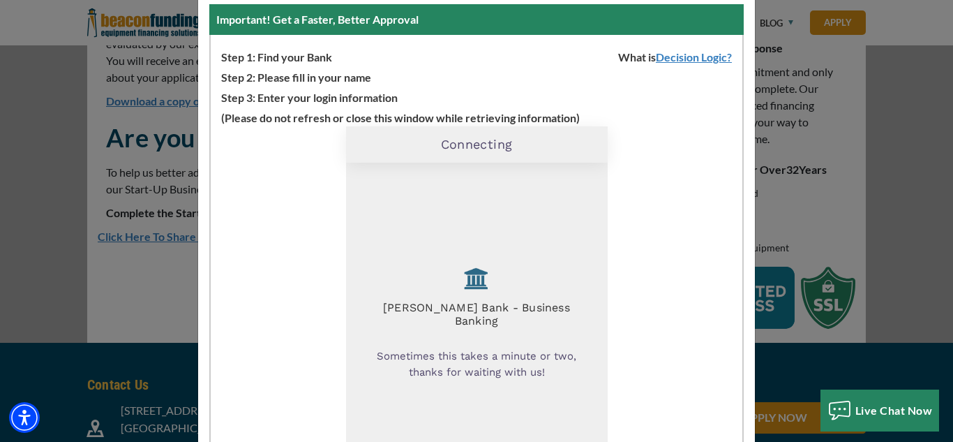
click at [416, 138] on div "Connecting" at bounding box center [477, 144] width 262 height 36
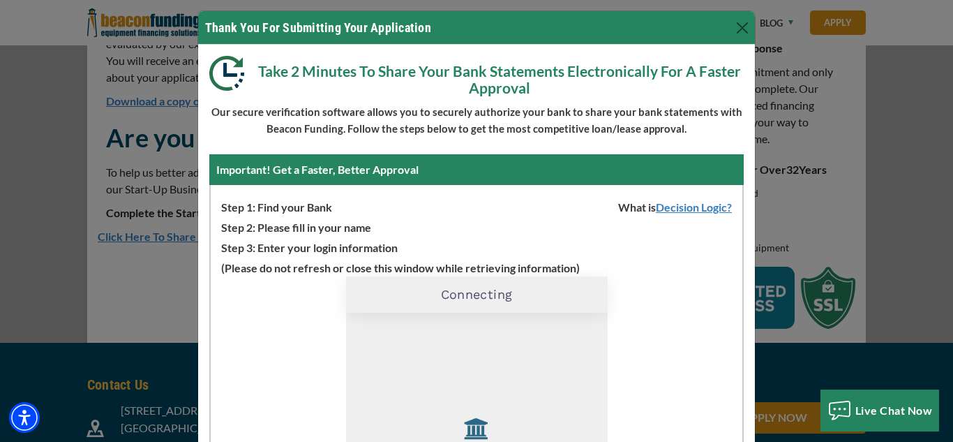
scroll to position [22, 0]
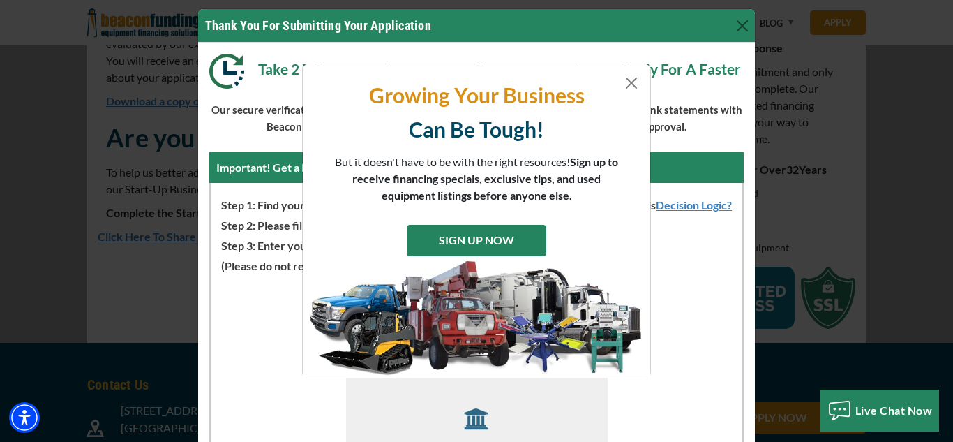
click at [470, 244] on link "SIGN UP NOW" at bounding box center [477, 240] width 140 height 31
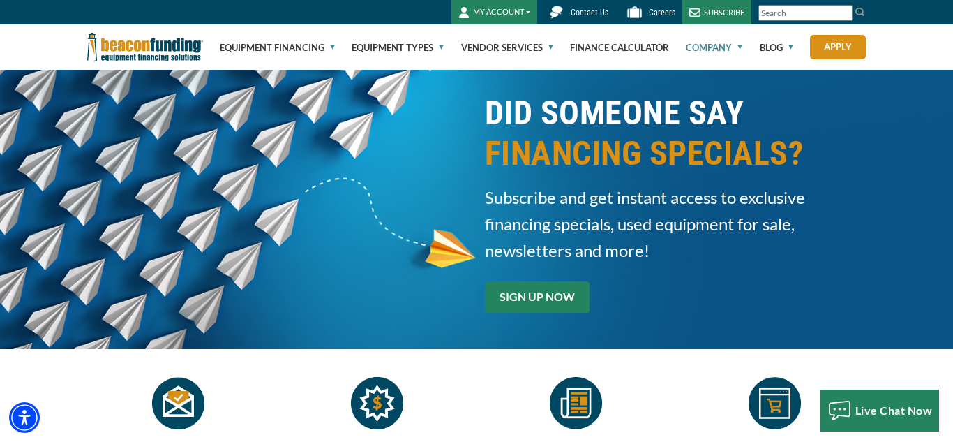
click at [547, 304] on link "SIGN UP NOW" at bounding box center [537, 296] width 105 height 31
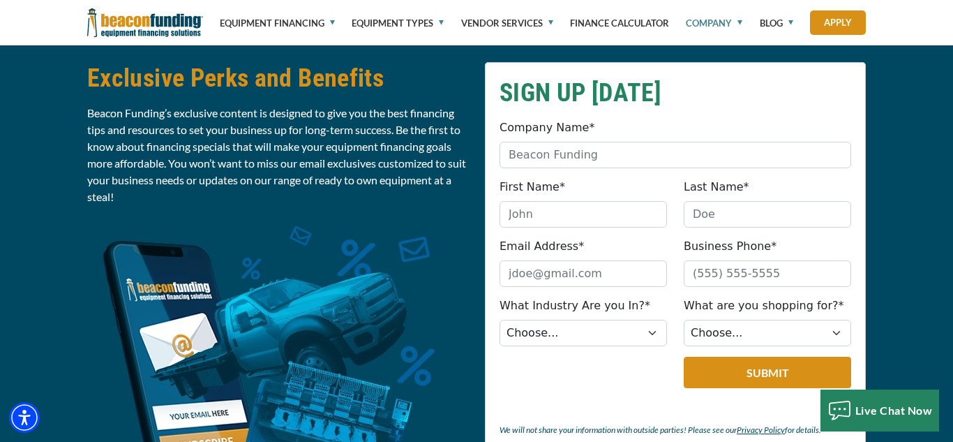
scroll to position [586, 0]
